Goal: Information Seeking & Learning: Learn about a topic

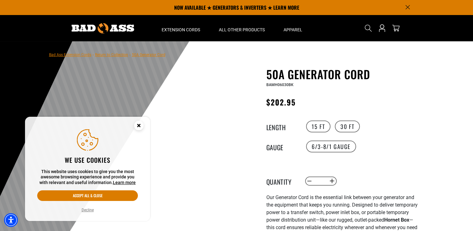
click at [138, 124] on icon "Close this option" at bounding box center [139, 125] width 2 height 2
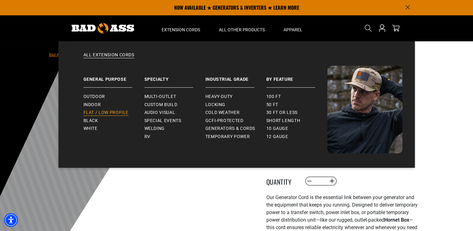
click at [101, 112] on span "Flat / Low Profile" at bounding box center [105, 113] width 45 height 6
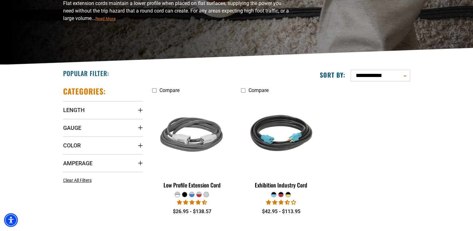
scroll to position [125, 0]
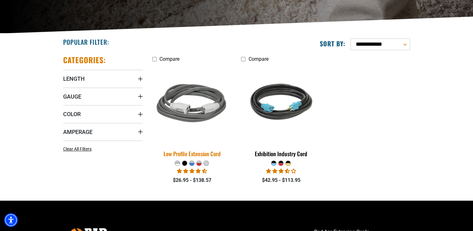
click at [204, 152] on div "Low Profile Extension Cord" at bounding box center [192, 154] width 80 height 6
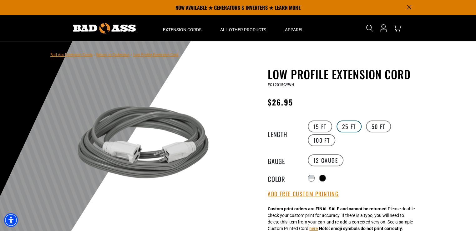
click at [348, 127] on label "25 FT" at bounding box center [348, 126] width 25 height 12
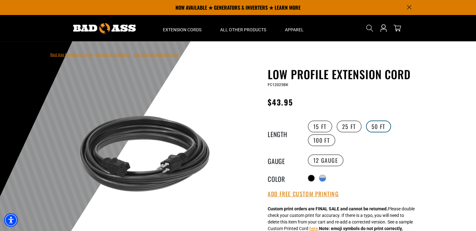
click at [375, 127] on label "50 FT" at bounding box center [378, 126] width 25 height 12
click at [341, 126] on label "25 FT" at bounding box center [348, 126] width 25 height 12
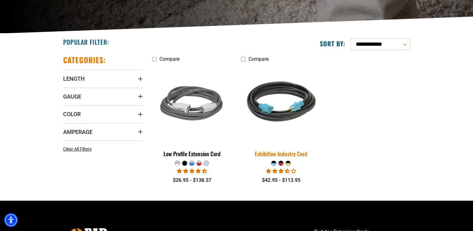
click at [282, 153] on div "Exhibition Industry Cord" at bounding box center [281, 154] width 80 height 6
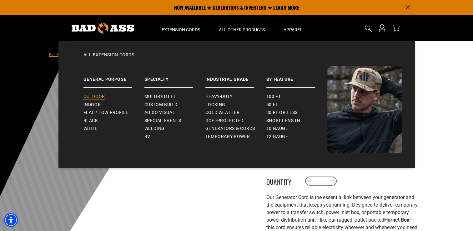
click at [99, 97] on span "Outdoor" at bounding box center [94, 97] width 22 height 6
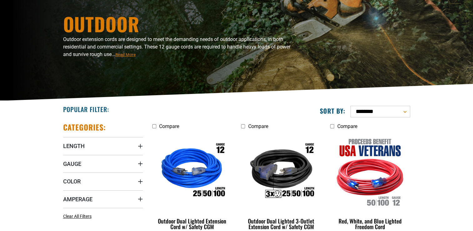
scroll to position [63, 0]
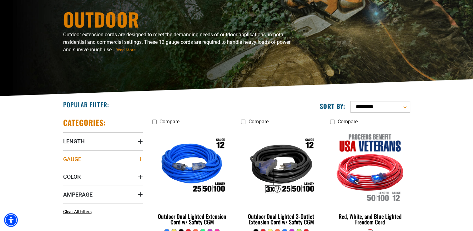
click at [138, 158] on icon "Gauge" at bounding box center [140, 158] width 5 height 5
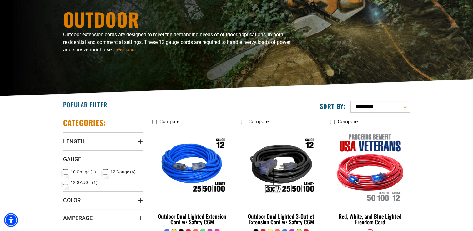
click at [66, 171] on icon at bounding box center [65, 172] width 5 height 8
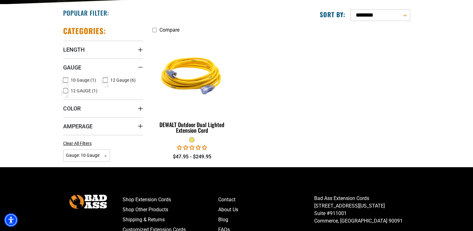
scroll to position [156, 0]
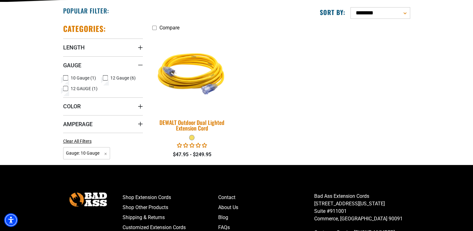
click at [202, 125] on div "DEWALT Outdoor Dual Lighted Extension Cord" at bounding box center [192, 124] width 80 height 11
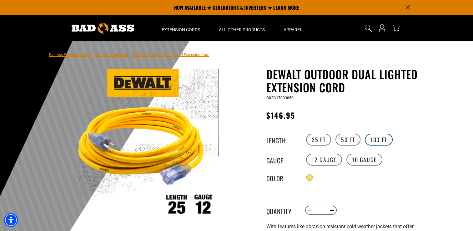
click at [377, 141] on label "100 FT" at bounding box center [379, 139] width 28 height 12
click at [316, 138] on label "25 FT" at bounding box center [318, 139] width 25 height 12
click at [351, 140] on label "50 FT" at bounding box center [347, 139] width 25 height 12
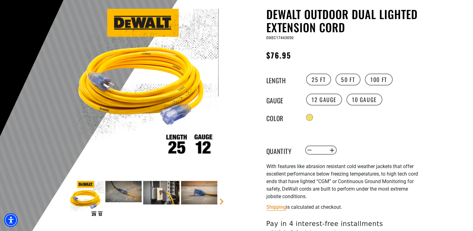
scroll to position [63, 0]
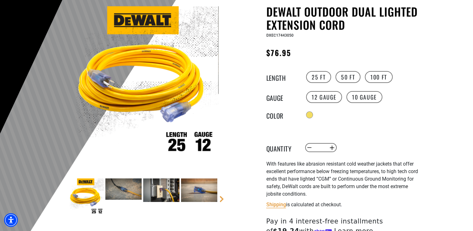
click at [118, 188] on img at bounding box center [123, 188] width 36 height 21
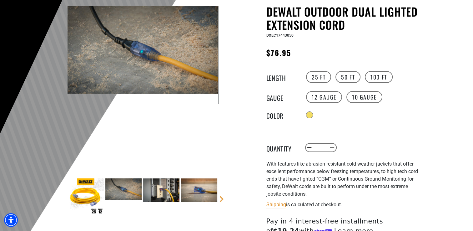
click at [169, 189] on img at bounding box center [161, 189] width 36 height 23
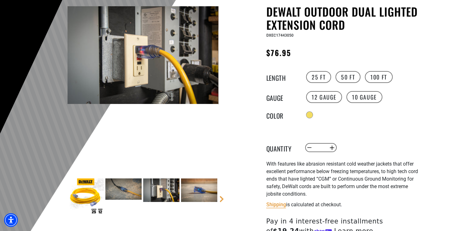
click at [204, 194] on img at bounding box center [199, 189] width 36 height 23
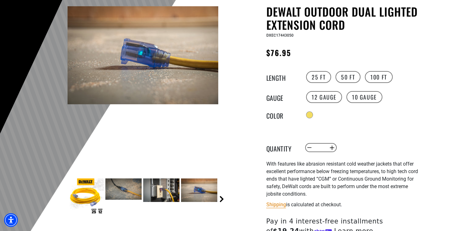
click at [224, 199] on link "Next" at bounding box center [222, 199] width 6 height 6
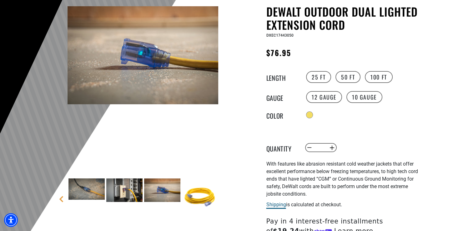
click at [281, 207] on link "Shipping" at bounding box center [276, 204] width 20 height 6
